Goal: Information Seeking & Learning: Learn about a topic

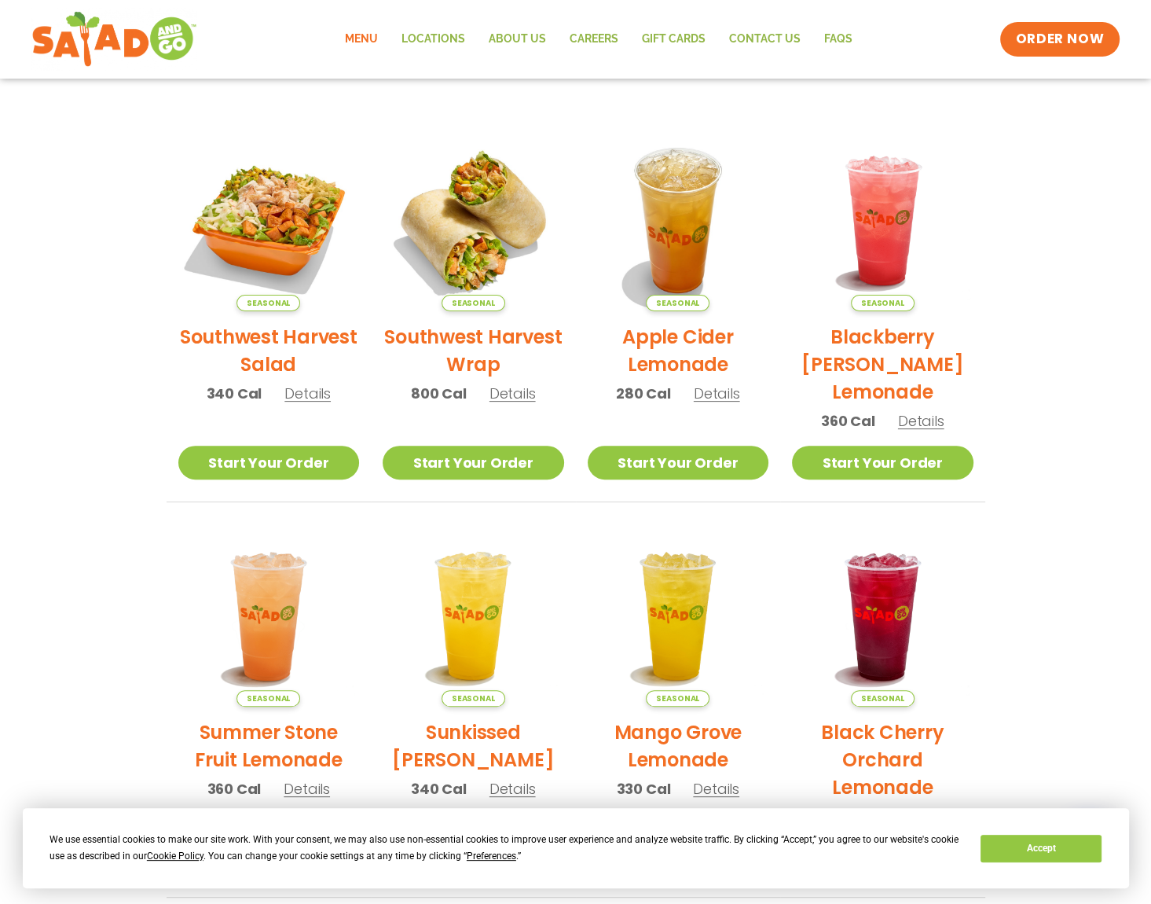
scroll to position [236, 0]
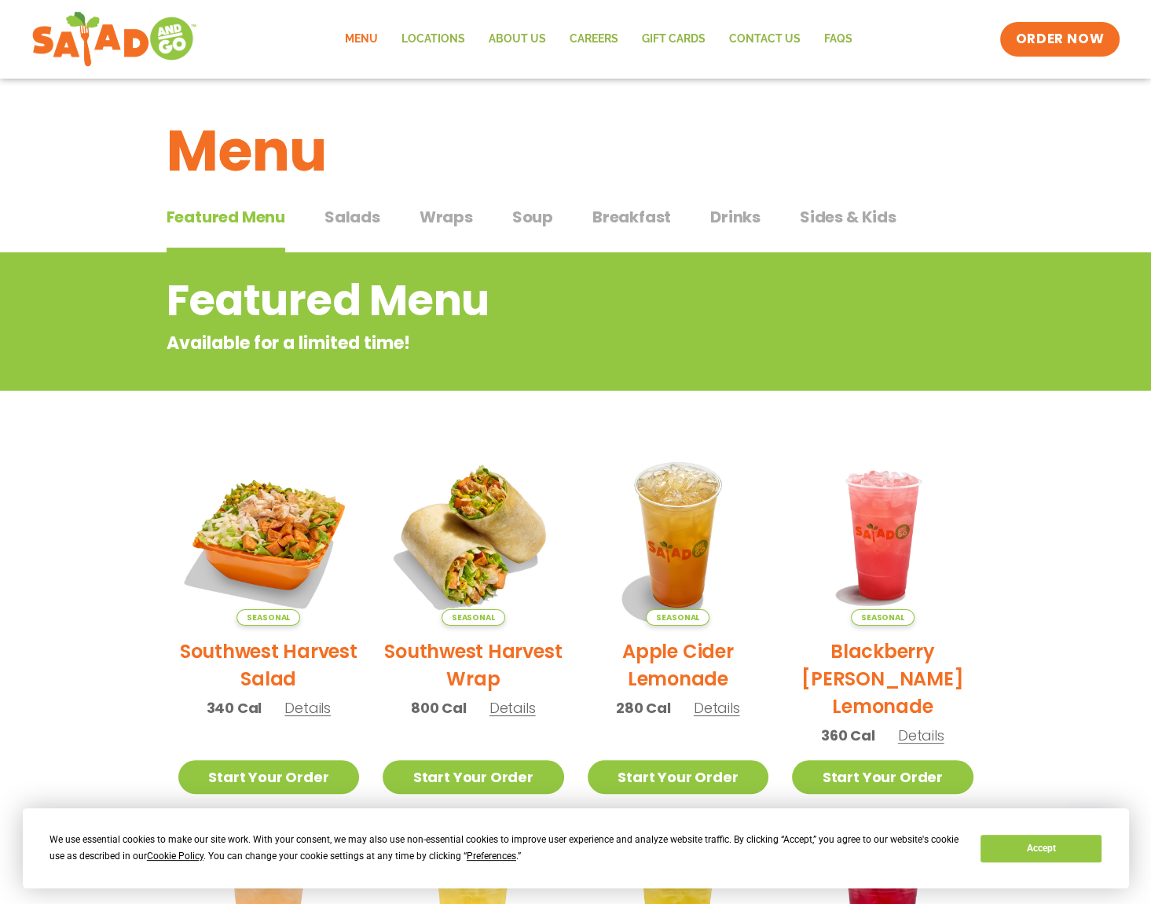
click at [444, 211] on span "Wraps" at bounding box center [446, 217] width 53 height 24
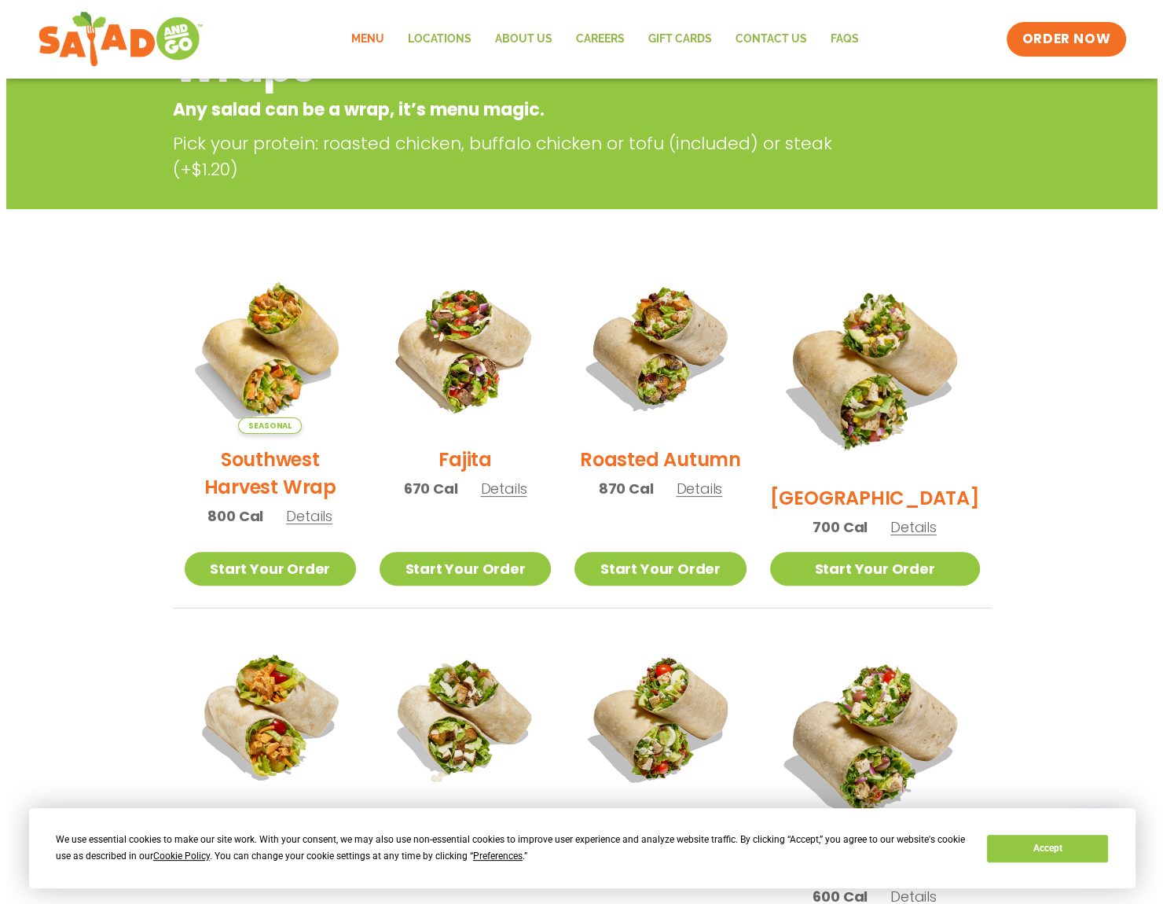
scroll to position [236, 0]
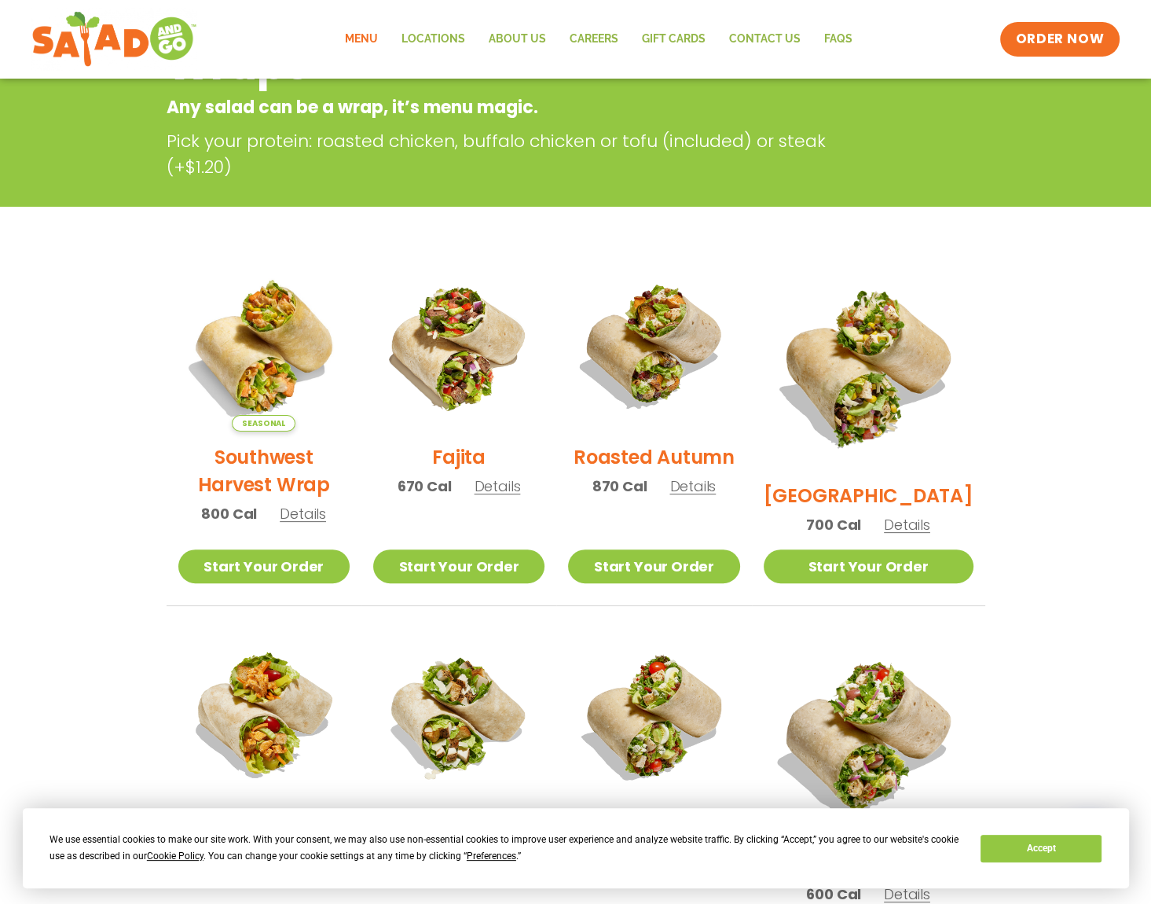
click at [313, 523] on span "Details" at bounding box center [303, 514] width 46 height 20
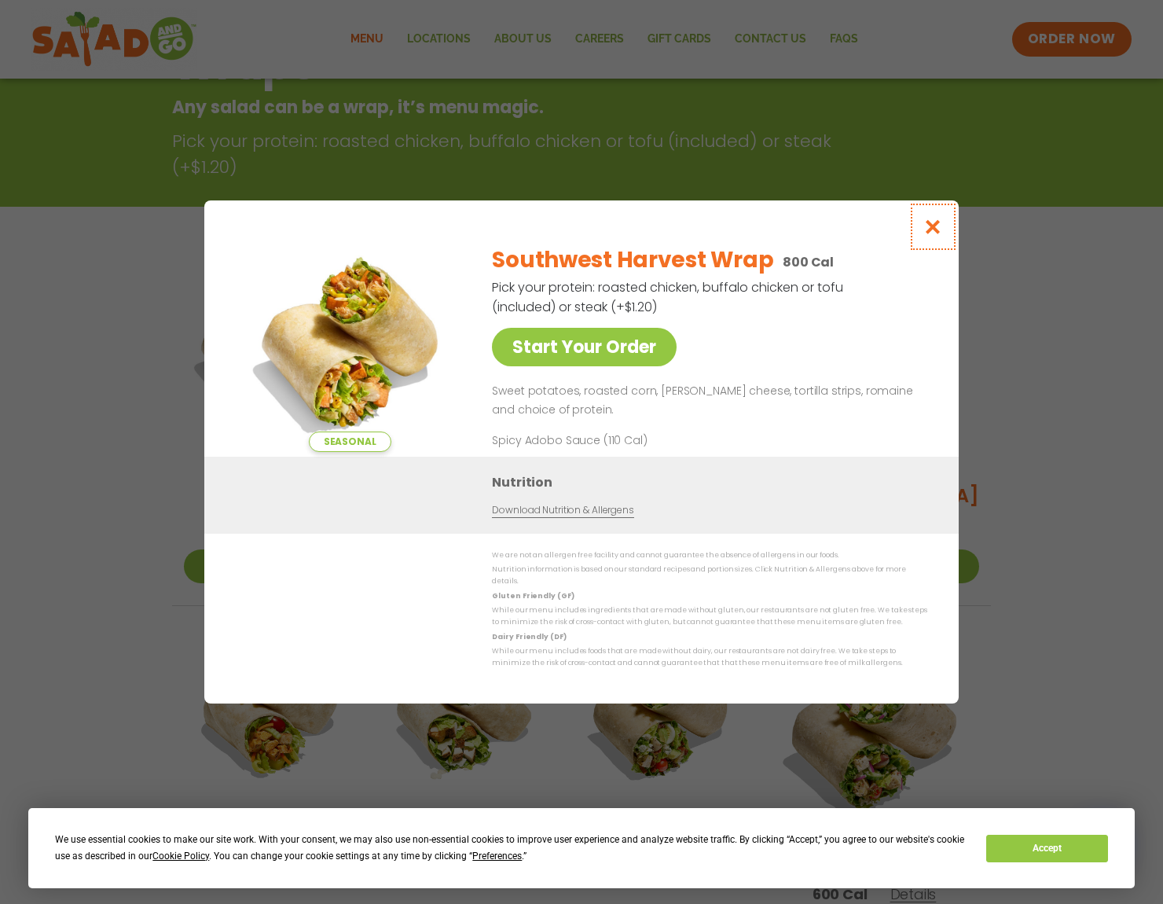
click at [937, 233] on icon "Close modal" at bounding box center [933, 226] width 20 height 16
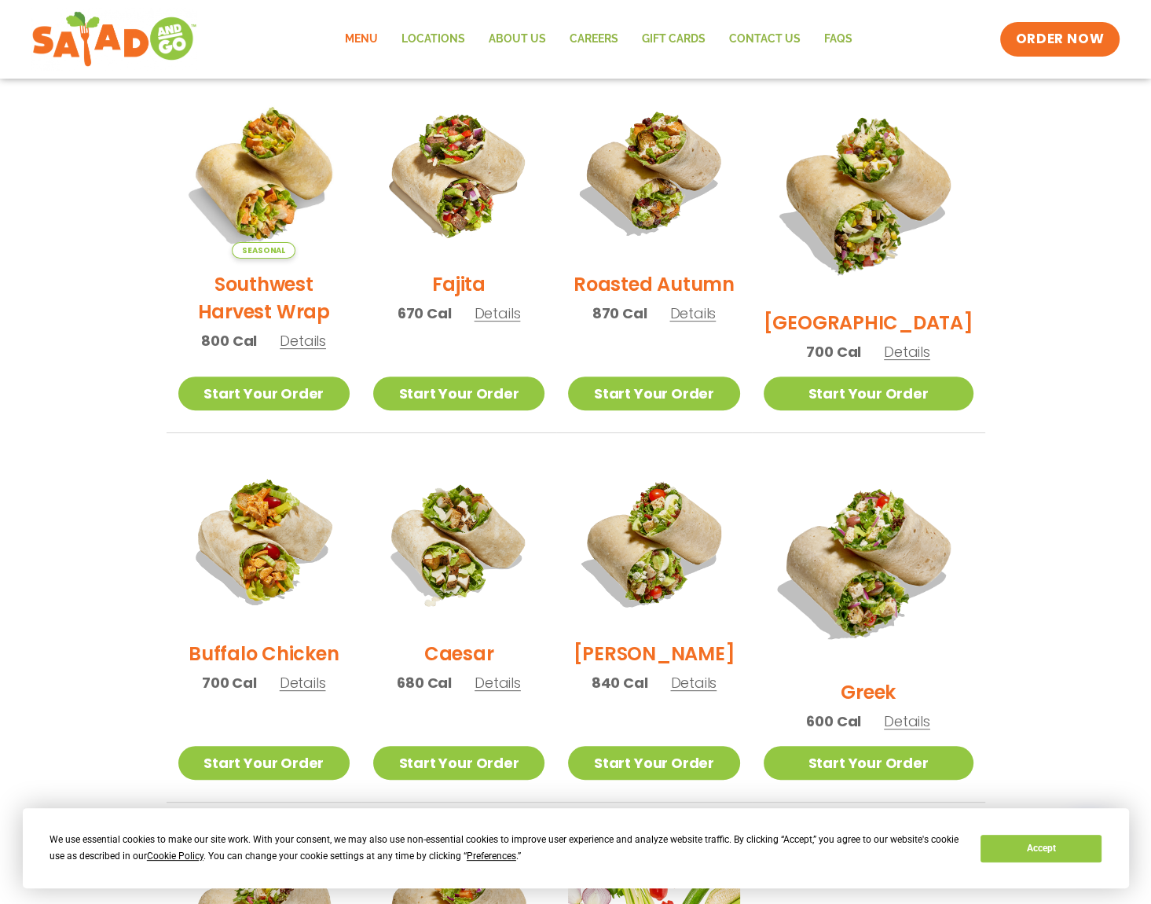
scroll to position [173, 0]
